Goal: Task Accomplishment & Management: Complete application form

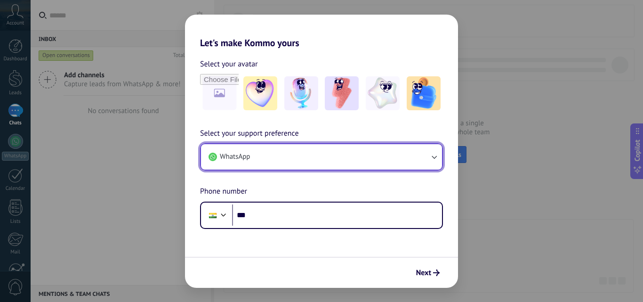
click at [435, 157] on icon "button" at bounding box center [433, 156] width 9 height 9
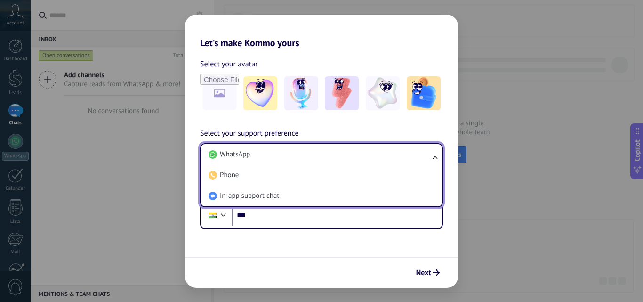
click at [435, 157] on ul "WhatsApp Phone In-app support chat" at bounding box center [321, 175] width 243 height 64
click at [567, 156] on div "Let's make Kommo yours Select your avatar Select your support preference WhatsA…" at bounding box center [321, 151] width 643 height 302
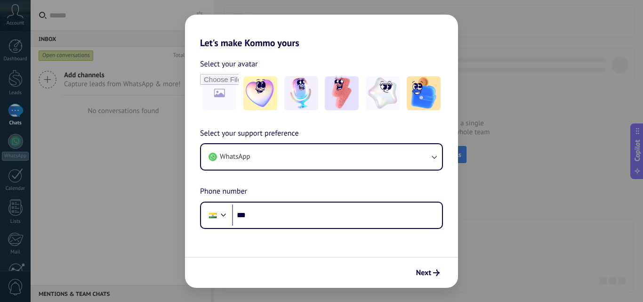
click at [114, 120] on div "Let's make Kommo yours Select your avatar Select your support preference WhatsA…" at bounding box center [321, 151] width 643 height 302
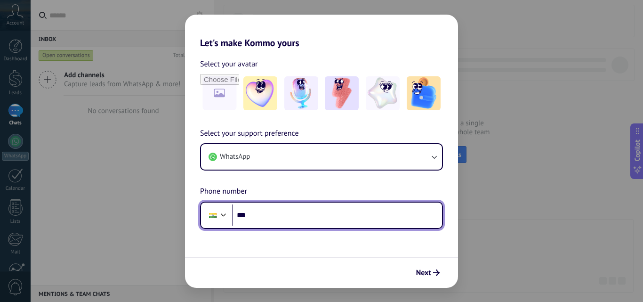
click at [269, 220] on input "***" at bounding box center [337, 215] width 210 height 22
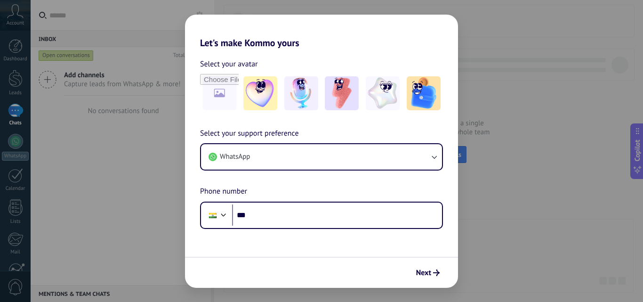
click at [570, 168] on div "Let's make Kommo yours Select your avatar Select your support preference WhatsA…" at bounding box center [321, 151] width 643 height 302
click at [72, 50] on div "Let's make Kommo yours Select your avatar Select your support preference WhatsA…" at bounding box center [321, 151] width 643 height 302
click at [144, 201] on div "Let's make Kommo yours Select your avatar Select your support preference WhatsA…" at bounding box center [321, 151] width 643 height 302
click at [265, 101] on img at bounding box center [260, 93] width 34 height 34
click at [72, 33] on div "Let's make Kommo yours Select your avatar Reset Select your support preference …" at bounding box center [321, 151] width 643 height 302
